Goal: Task Accomplishment & Management: Manage account settings

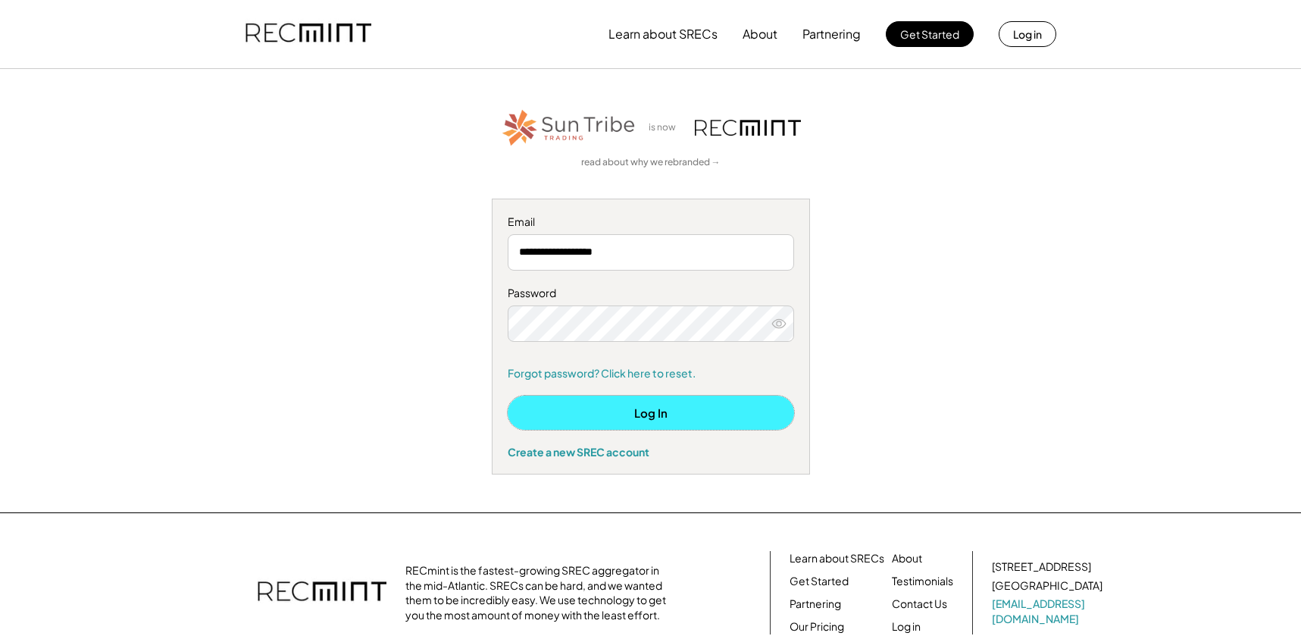
click at [660, 407] on button "Log In" at bounding box center [651, 412] width 286 height 34
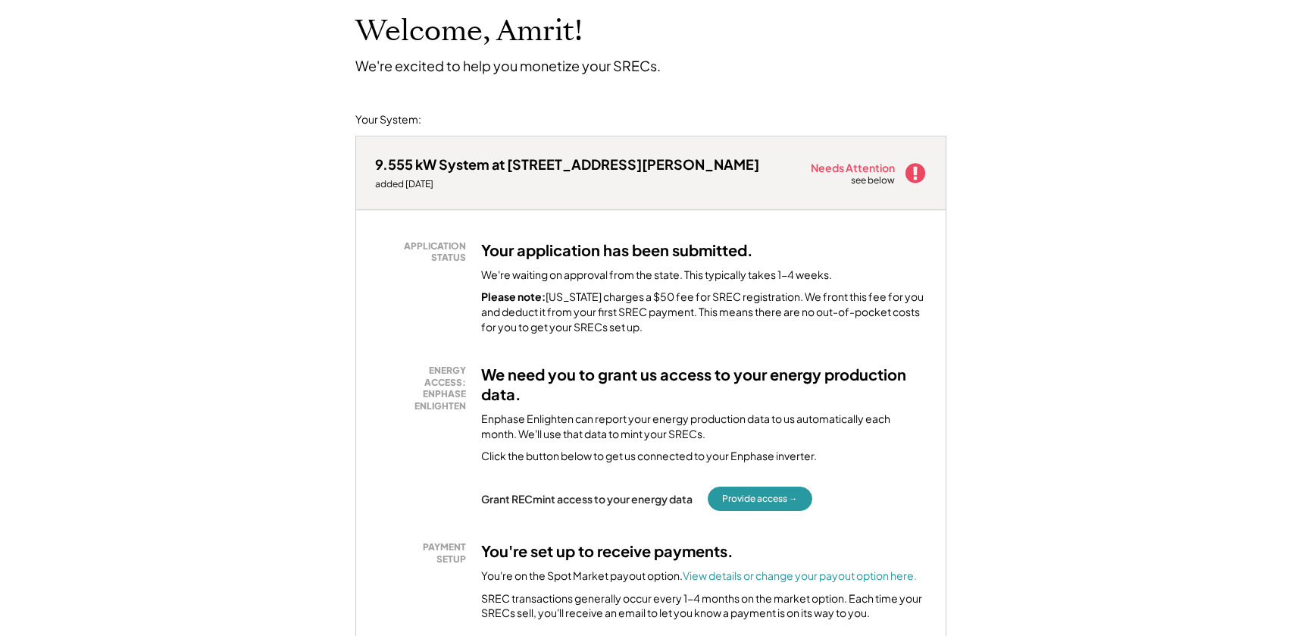
scroll to position [232, 0]
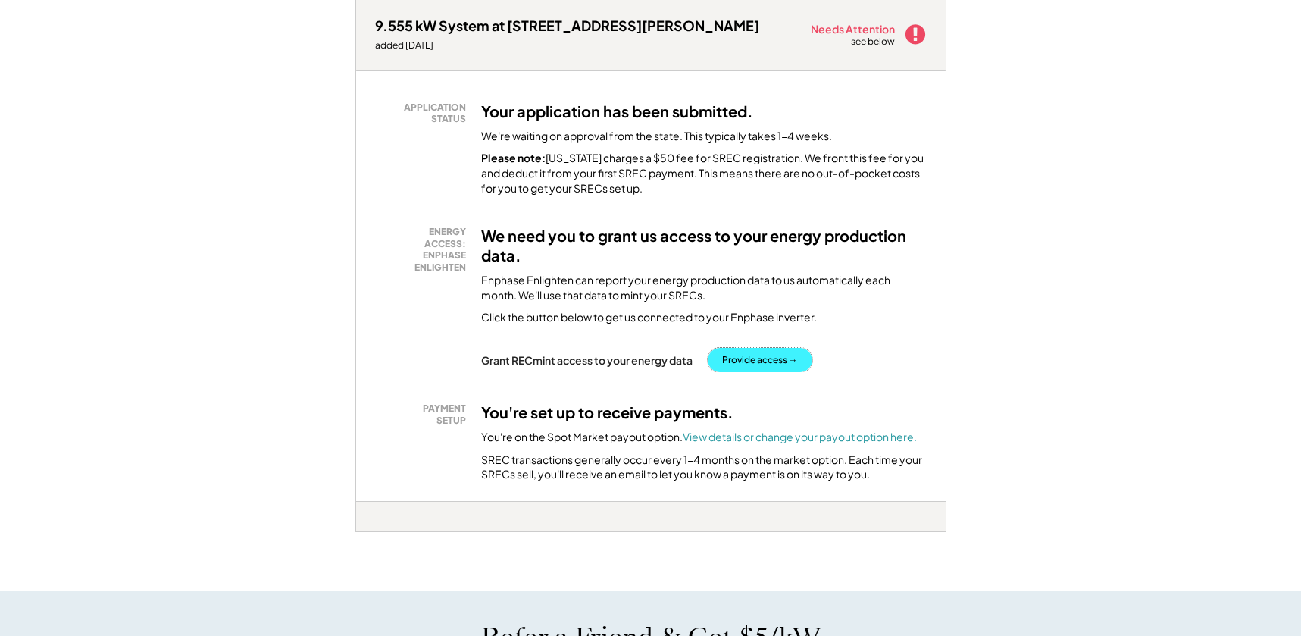
click at [748, 363] on button "Provide access →" at bounding box center [760, 360] width 105 height 24
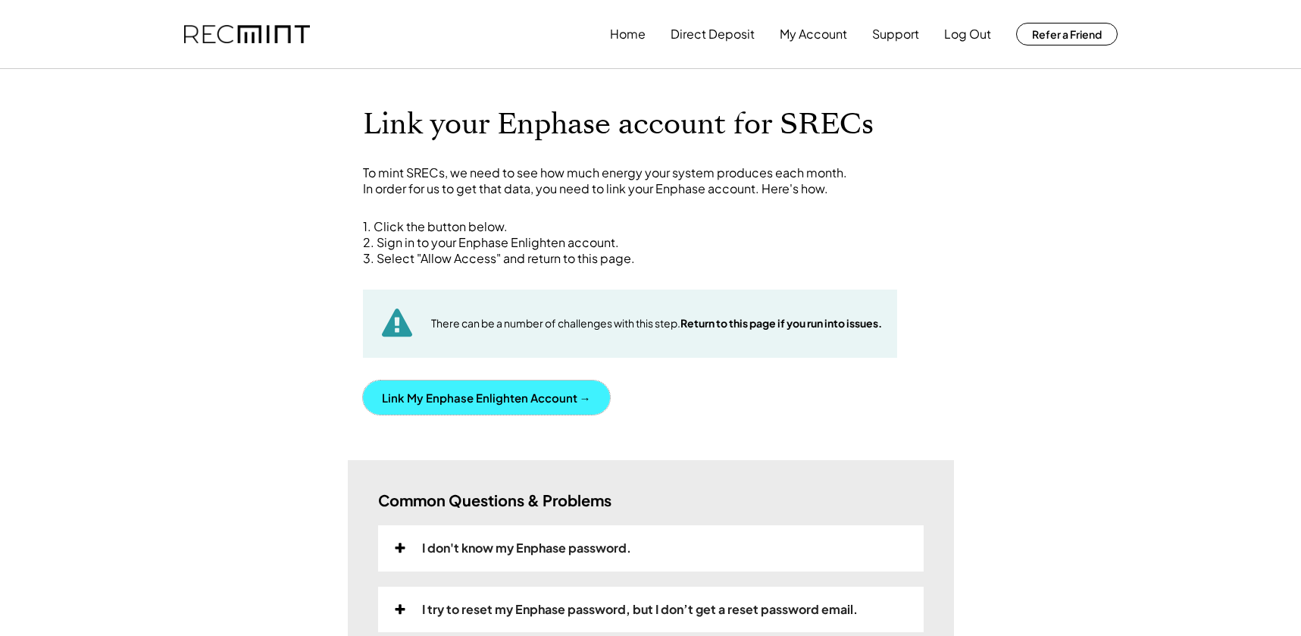
click at [468, 401] on button "Link My Enphase Enlighten Account →" at bounding box center [486, 397] width 247 height 34
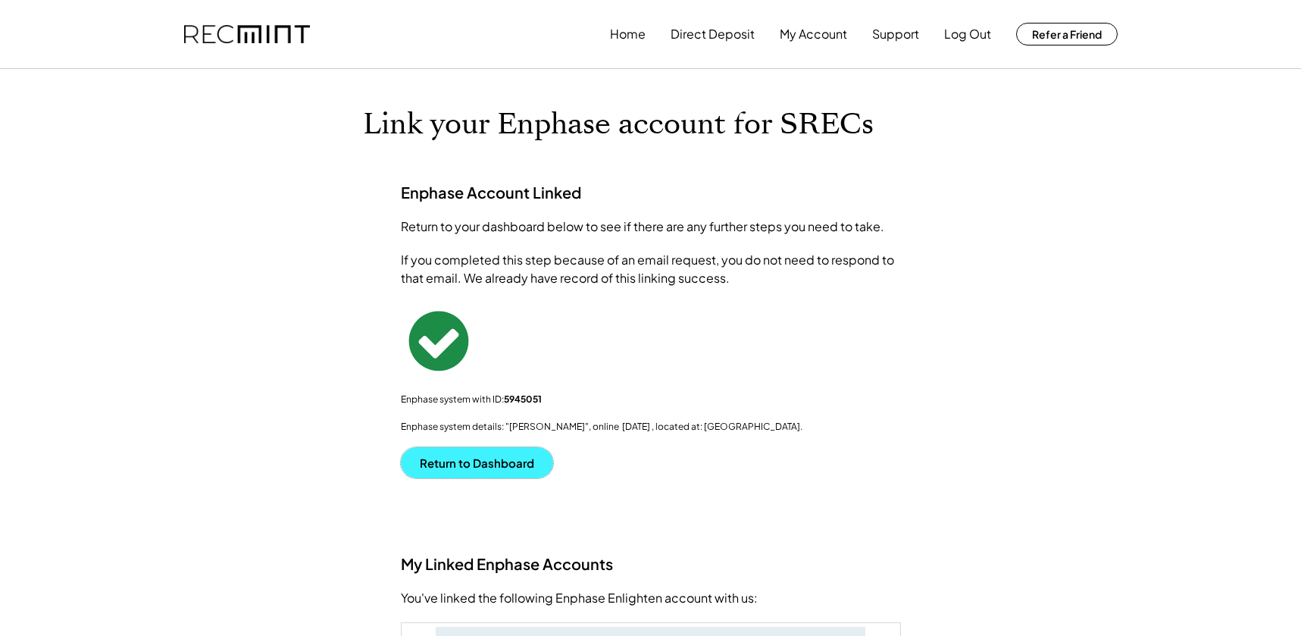
click at [462, 464] on button "Return to Dashboard" at bounding box center [477, 462] width 152 height 31
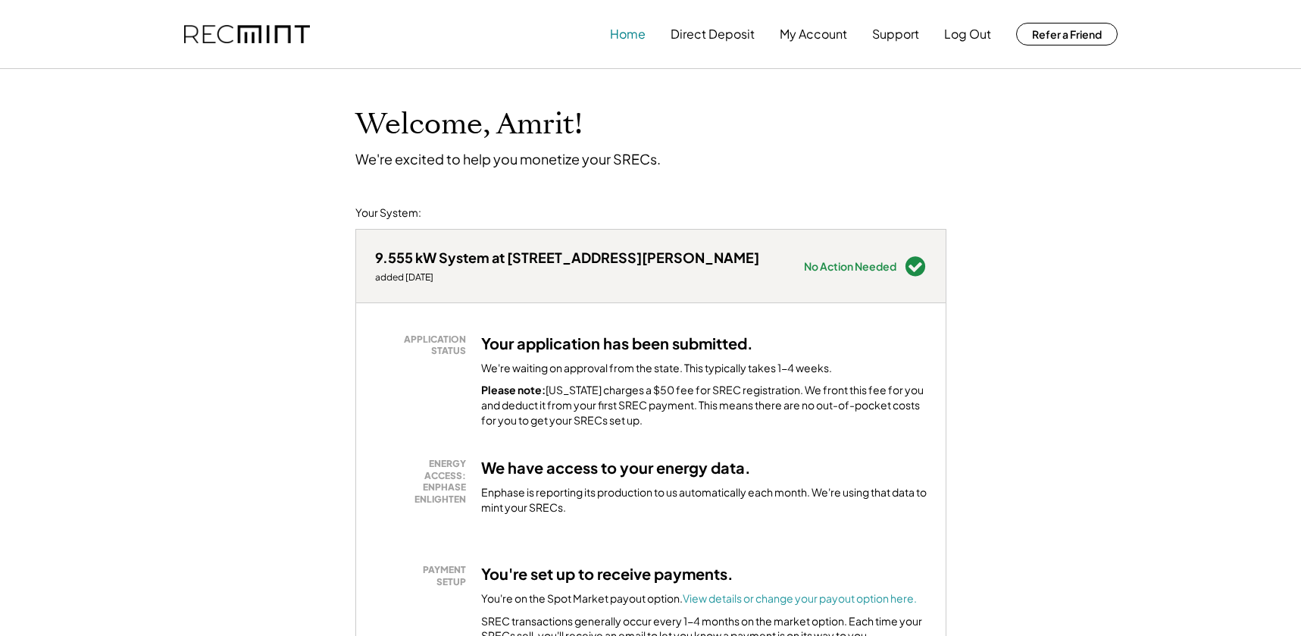
click at [626, 33] on button "Home" at bounding box center [628, 34] width 36 height 30
click at [827, 40] on button "My Account" at bounding box center [813, 34] width 67 height 30
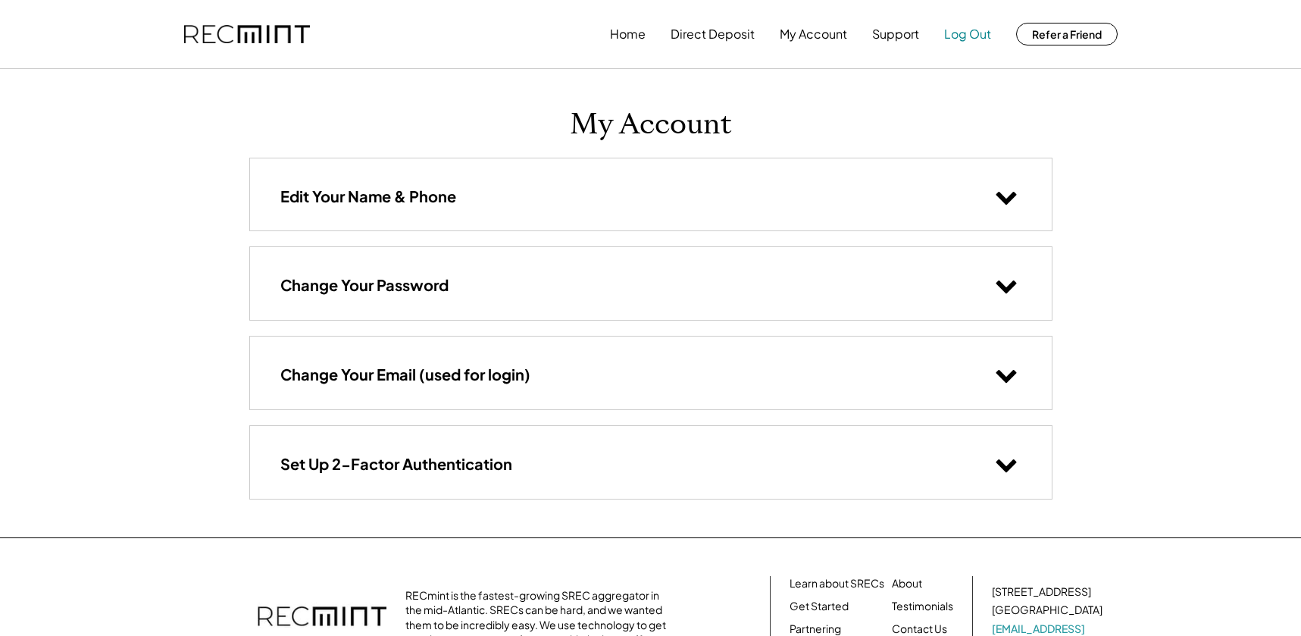
click at [952, 37] on button "Log Out" at bounding box center [967, 34] width 47 height 30
